Goal: Complete application form

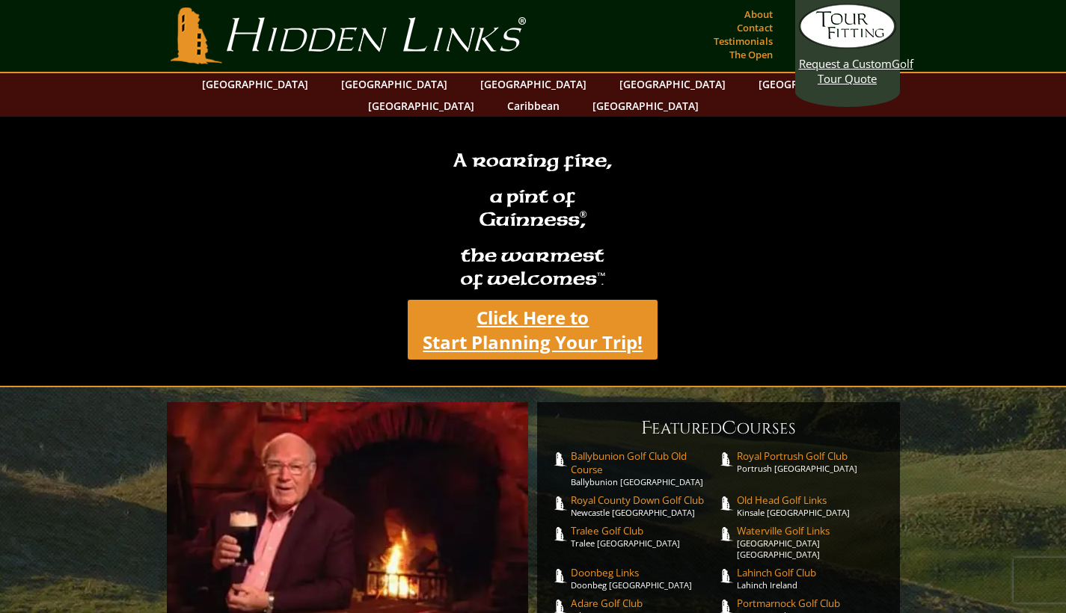
click at [541, 316] on link "Click Here to Start Planning Your Trip!" at bounding box center [533, 330] width 250 height 60
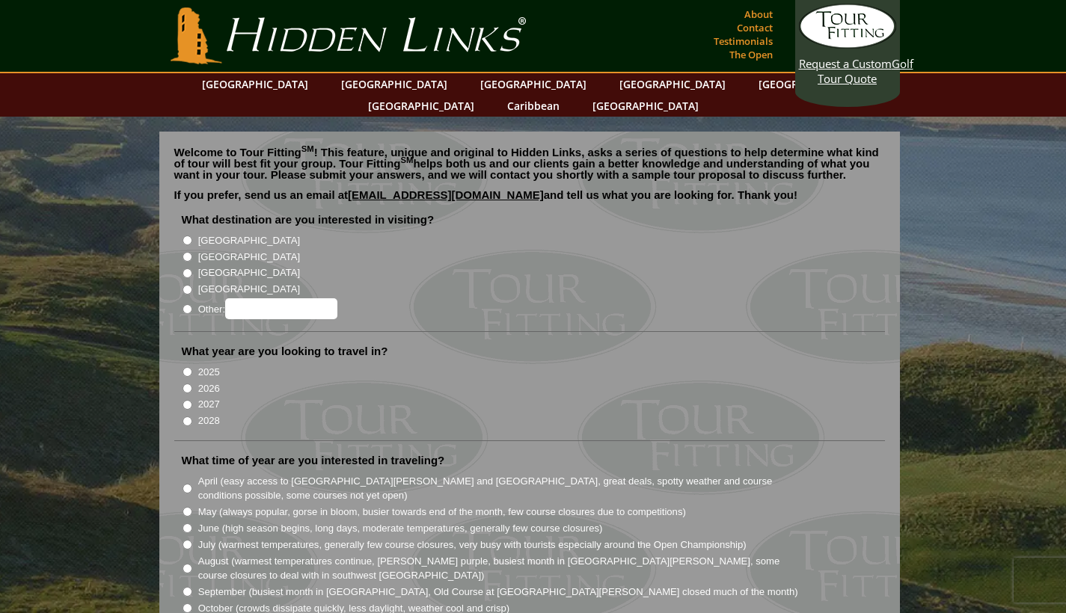
click at [187, 236] on input "[GEOGRAPHIC_DATA]" at bounding box center [187, 241] width 10 height 10
radio input "true"
click at [187, 384] on input "2026" at bounding box center [187, 389] width 10 height 10
radio input "true"
click at [185, 564] on input "August (warmest temperatures continue, [PERSON_NAME] purple, busiest month in […" at bounding box center [187, 569] width 10 height 10
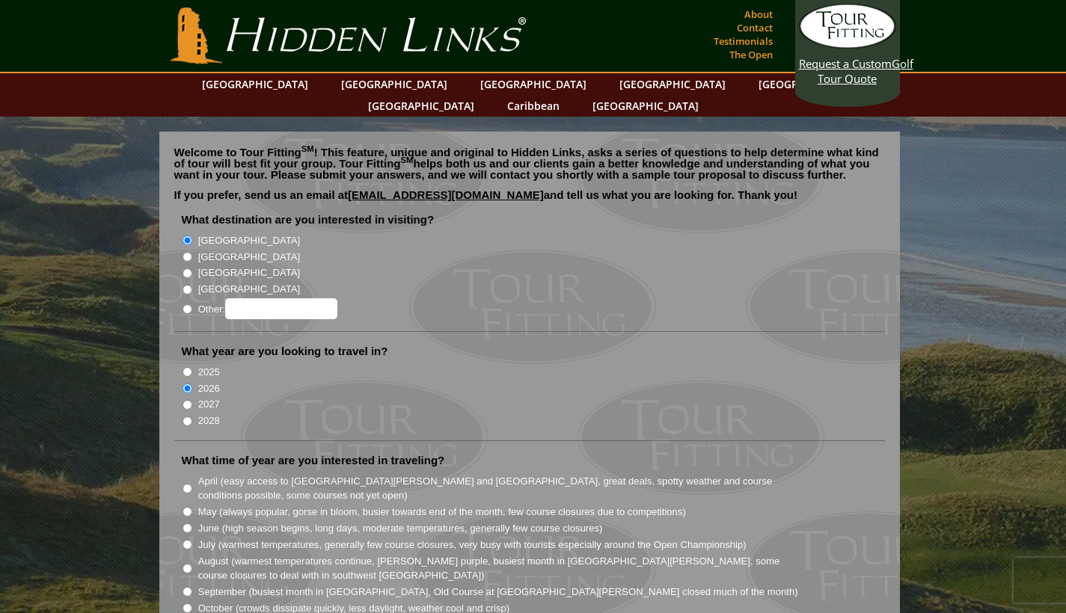
radio input "true"
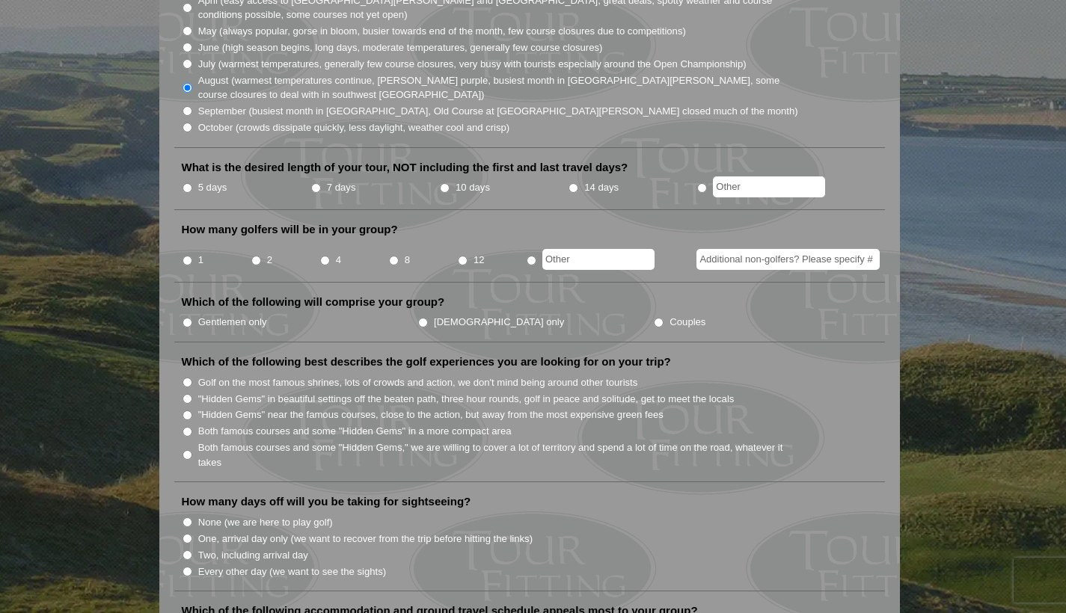
scroll to position [477, 0]
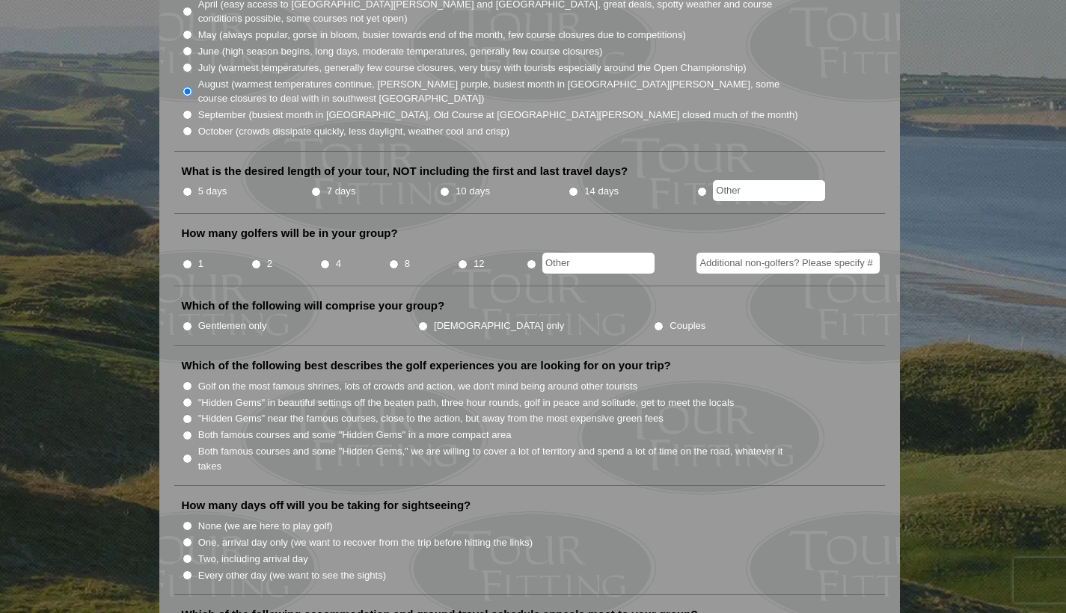
click at [315, 187] on input "7 days" at bounding box center [316, 192] width 10 height 10
radio input "true"
click at [324, 259] on input "4" at bounding box center [325, 264] width 10 height 10
radio input "true"
click at [185, 322] on input "Gentlemen only" at bounding box center [187, 327] width 10 height 10
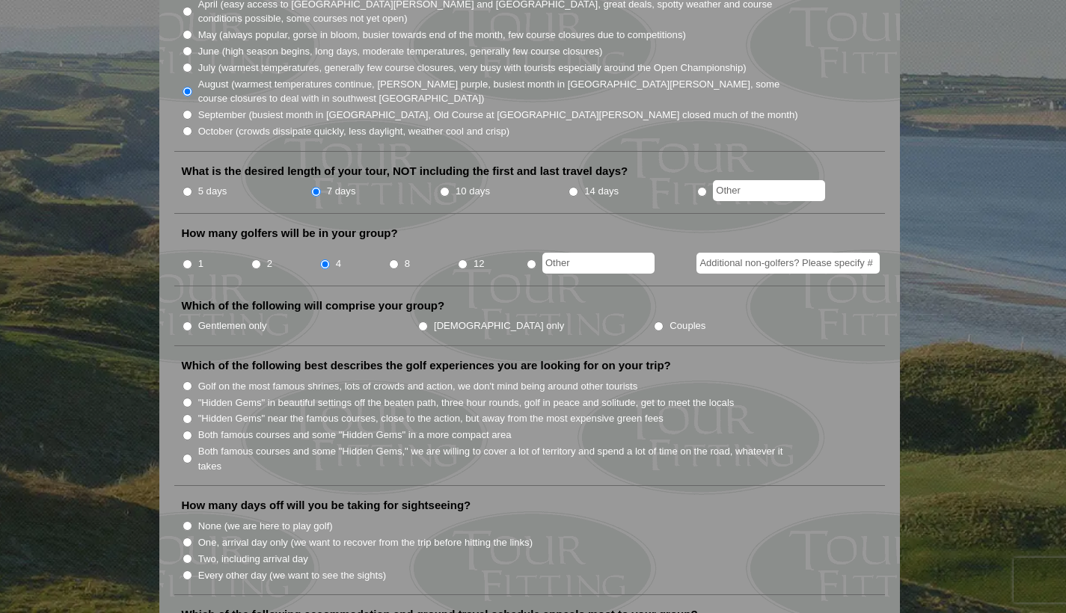
radio input "true"
click at [186, 431] on input "Both famous courses and some "Hidden Gems" in a more compact area" at bounding box center [187, 436] width 10 height 10
radio input "true"
click at [185, 554] on input "Two, including arrival day" at bounding box center [187, 559] width 10 height 10
radio input "true"
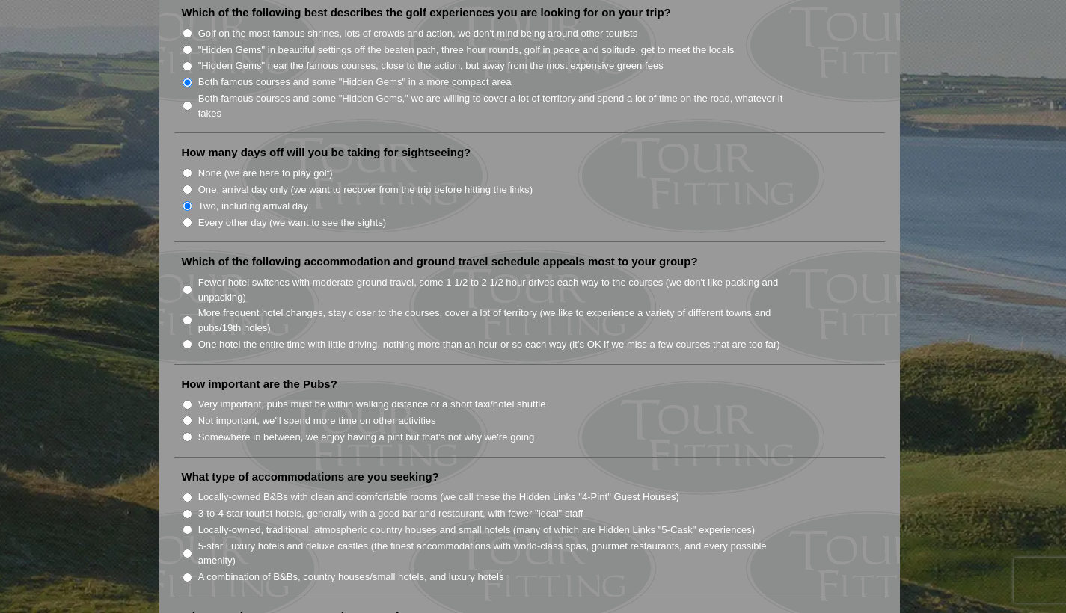
scroll to position [826, 0]
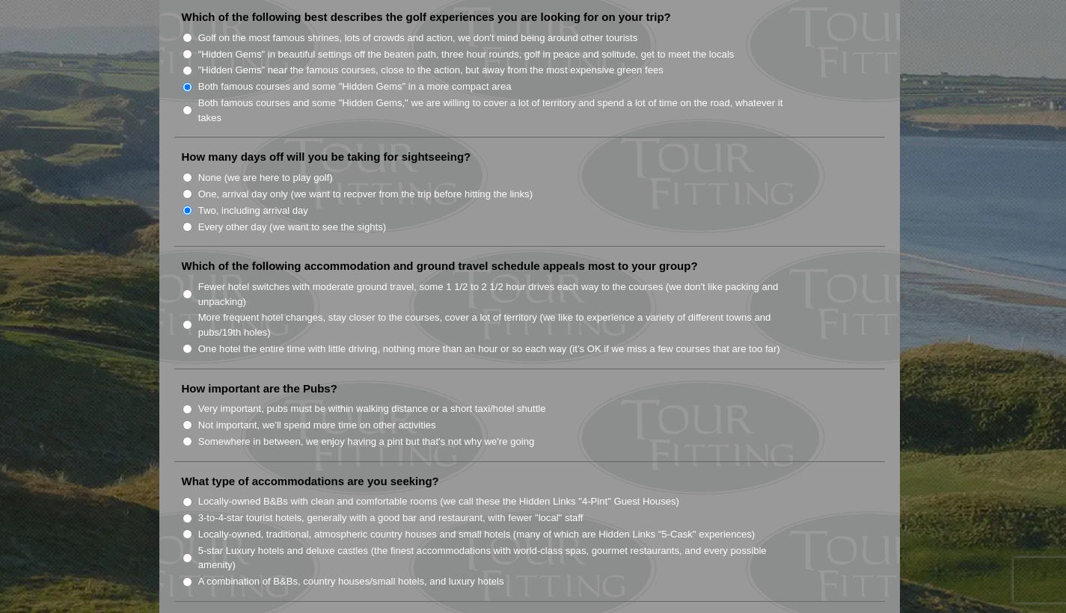
click at [185, 320] on input "More frequent hotel changes, stay closer to the courses, cover a lot of territo…" at bounding box center [187, 325] width 10 height 10
radio input "true"
click at [182, 437] on input "Somewhere in between, we enjoy having a pint but that's not why we're going" at bounding box center [187, 442] width 10 height 10
radio input "true"
click at [186, 529] on input "Locally-owned, traditional, atmospheric country houses and small hotels (many o…" at bounding box center [187, 534] width 10 height 10
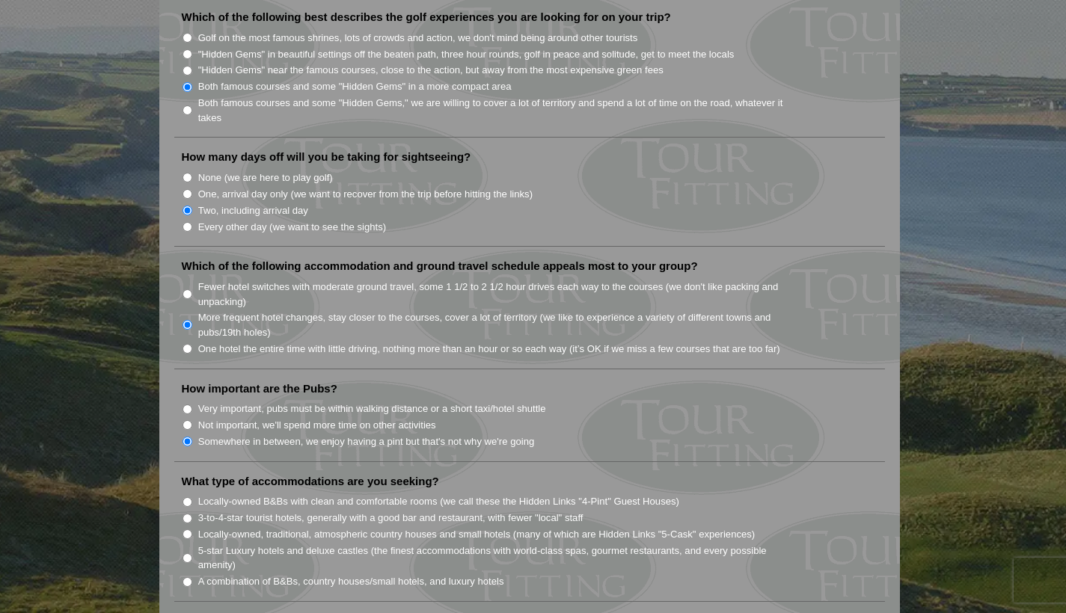
radio input "true"
click at [187, 514] on input "3-to-4-star tourist hotels, generally with a good bar and restaurant, with fewe…" at bounding box center [187, 519] width 10 height 10
radio input "true"
click at [188, 497] on input "Locally-owned B&Bs with clean and comfortable rooms (we call these the Hidden L…" at bounding box center [187, 502] width 10 height 10
radio input "true"
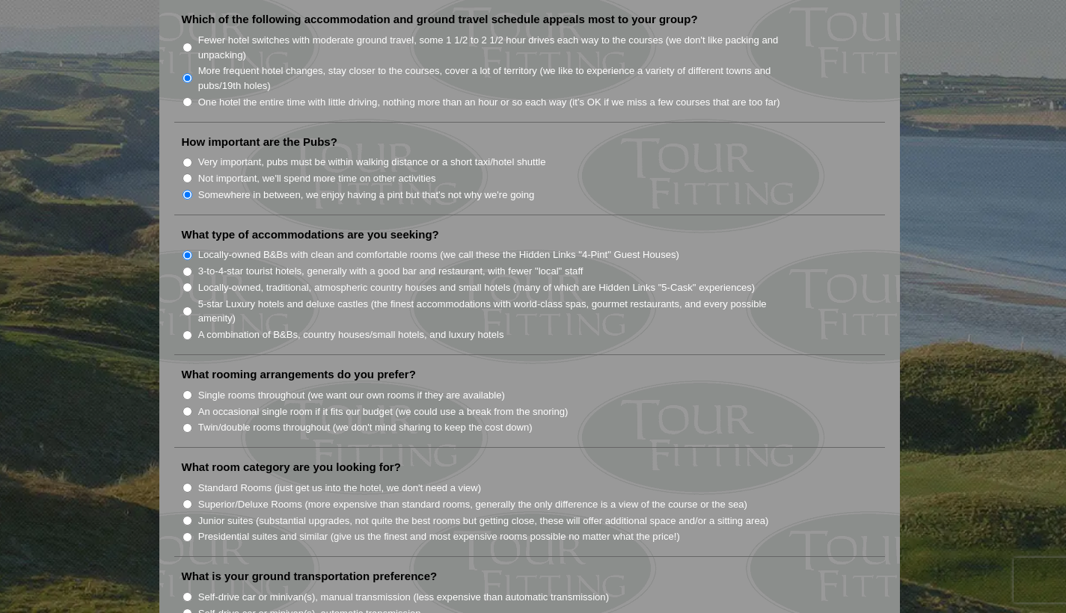
scroll to position [1127, 0]
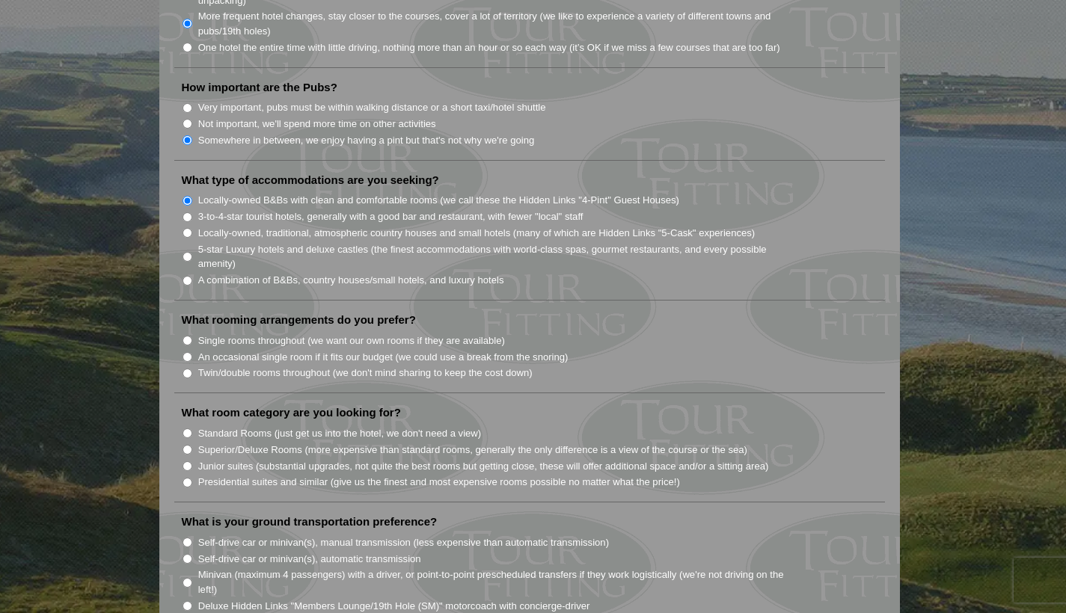
click at [185, 369] on input "Twin/double rooms throughout (we don't mind sharing to keep the cost down)" at bounding box center [187, 374] width 10 height 10
radio input "true"
click at [185, 429] on input "Standard Rooms (just get us into the hotel, we don't need a view)" at bounding box center [187, 434] width 10 height 10
radio input "true"
click at [185, 578] on input "Minivan (maximum 4 passengers) with a driver, or point-to-point prescheduled tr…" at bounding box center [187, 583] width 10 height 10
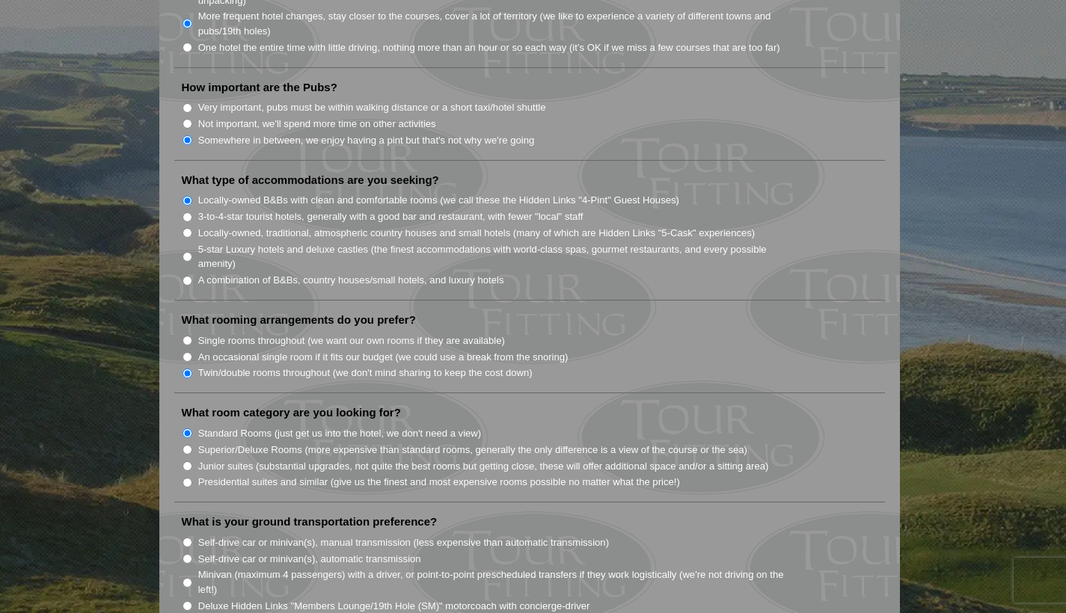
radio input "true"
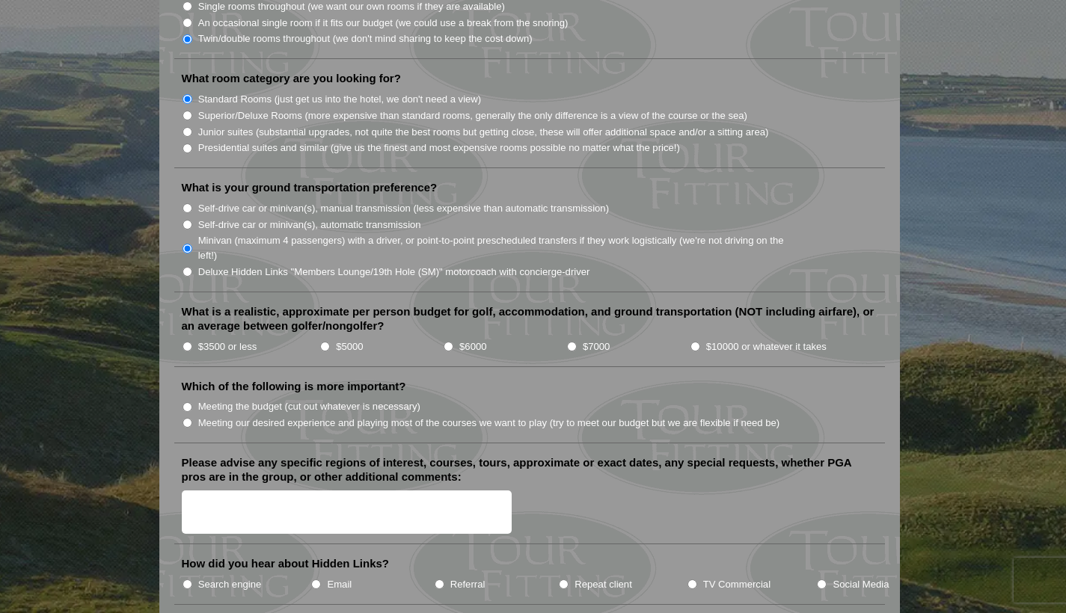
scroll to position [1467, 0]
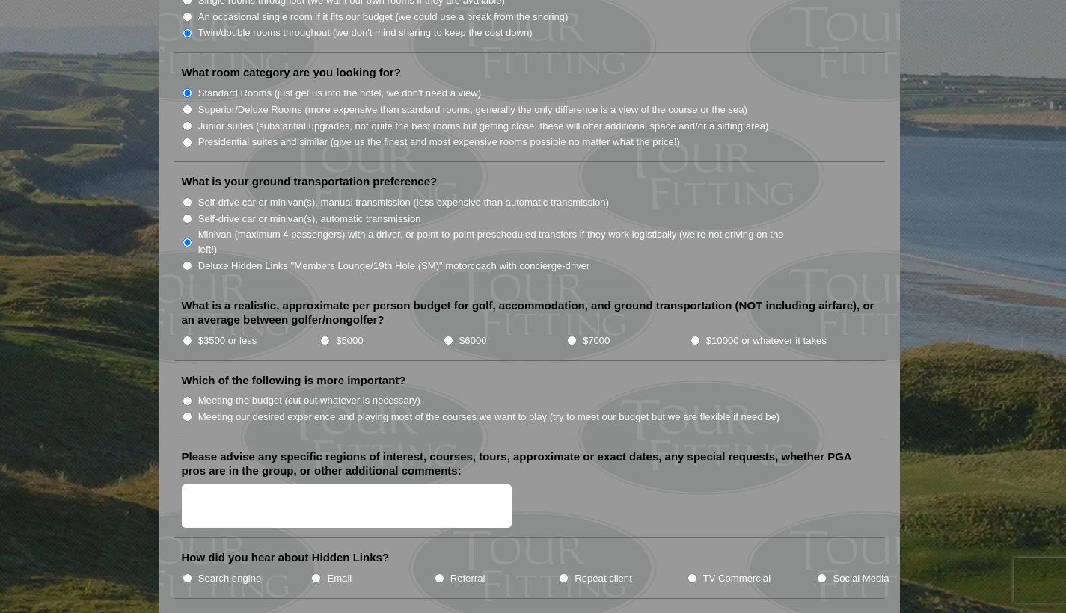
click at [449, 336] on input "$6000" at bounding box center [448, 341] width 10 height 10
radio input "true"
click at [186, 412] on input "Meeting our desired experience and playing most of the courses we want to play …" at bounding box center [187, 417] width 10 height 10
radio input "true"
click at [691, 574] on input "TV Commercial" at bounding box center [692, 579] width 10 height 10
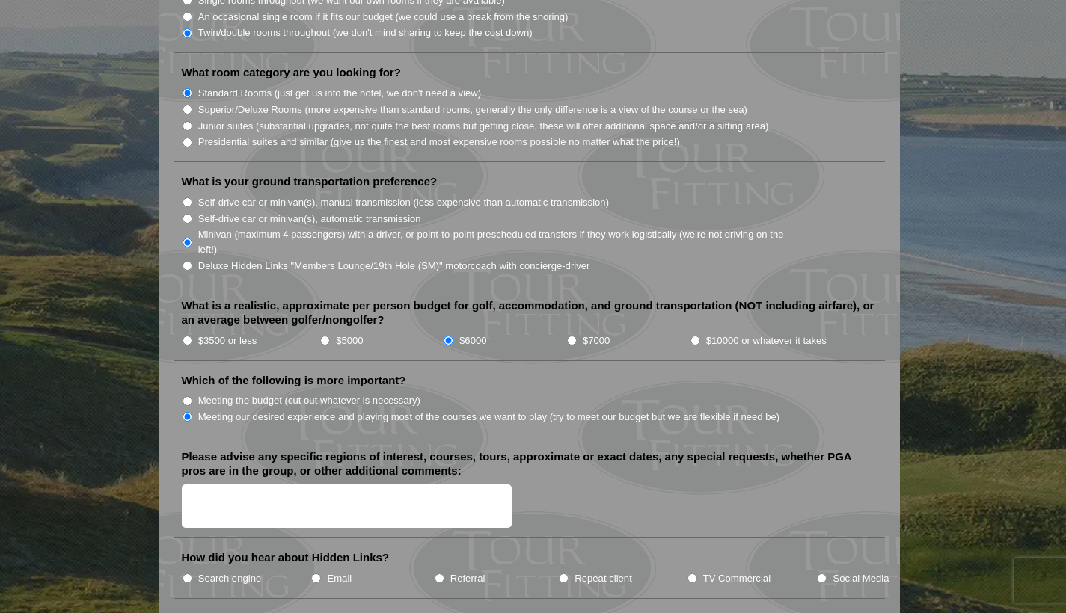
radio input "true"
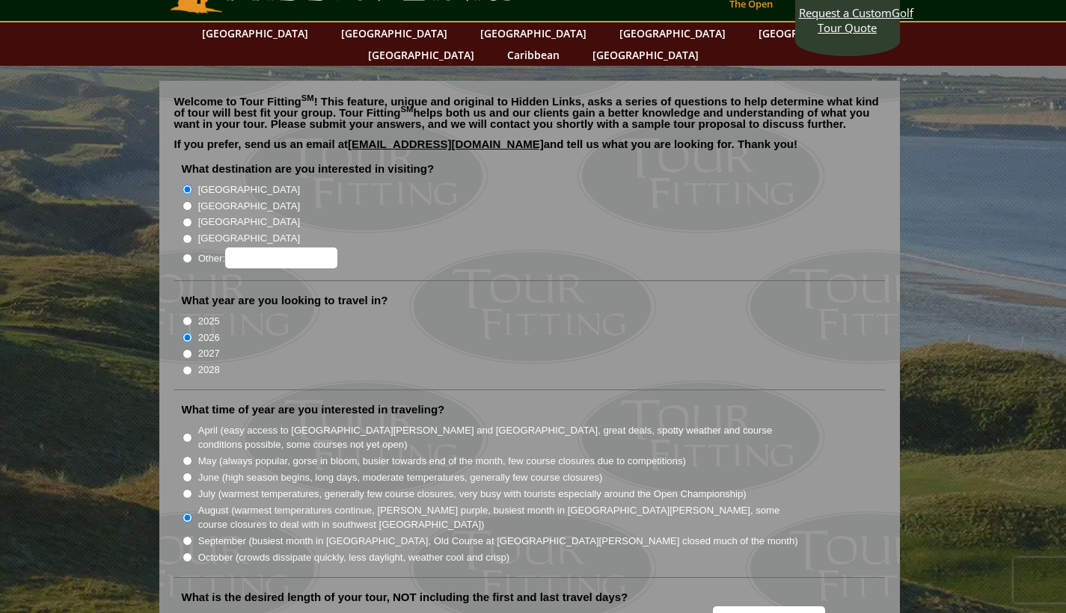
scroll to position [0, 0]
